Goal: Browse casually

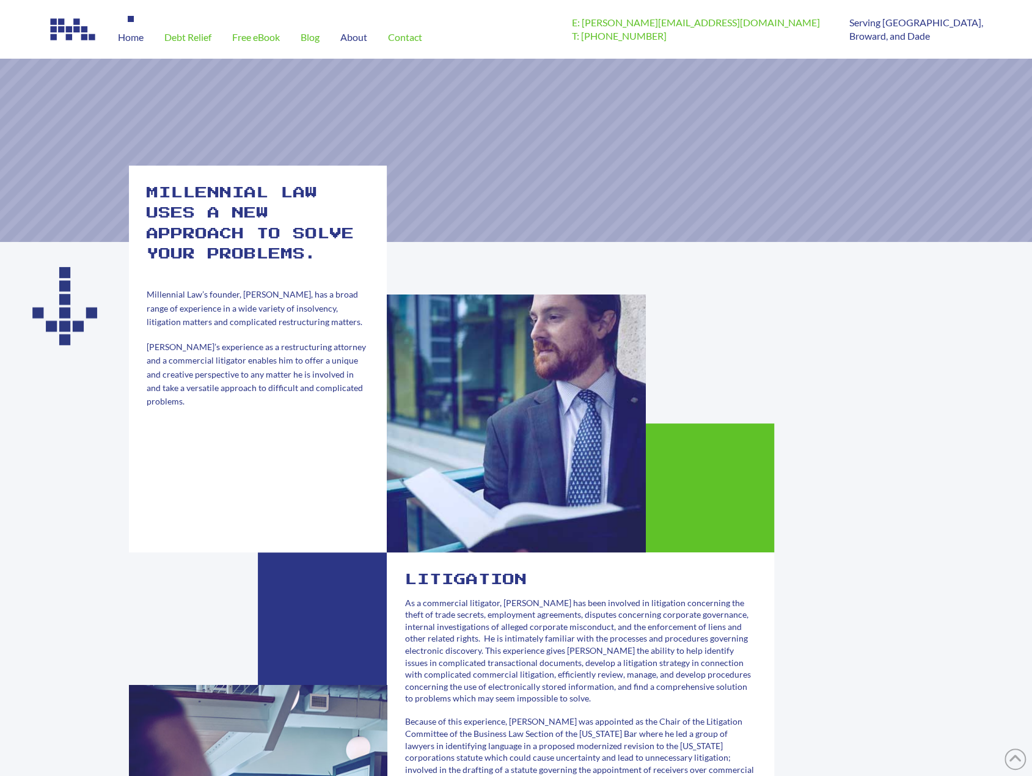
click at [120, 38] on span "Home" at bounding box center [131, 37] width 26 height 10
